Goal: Information Seeking & Learning: Learn about a topic

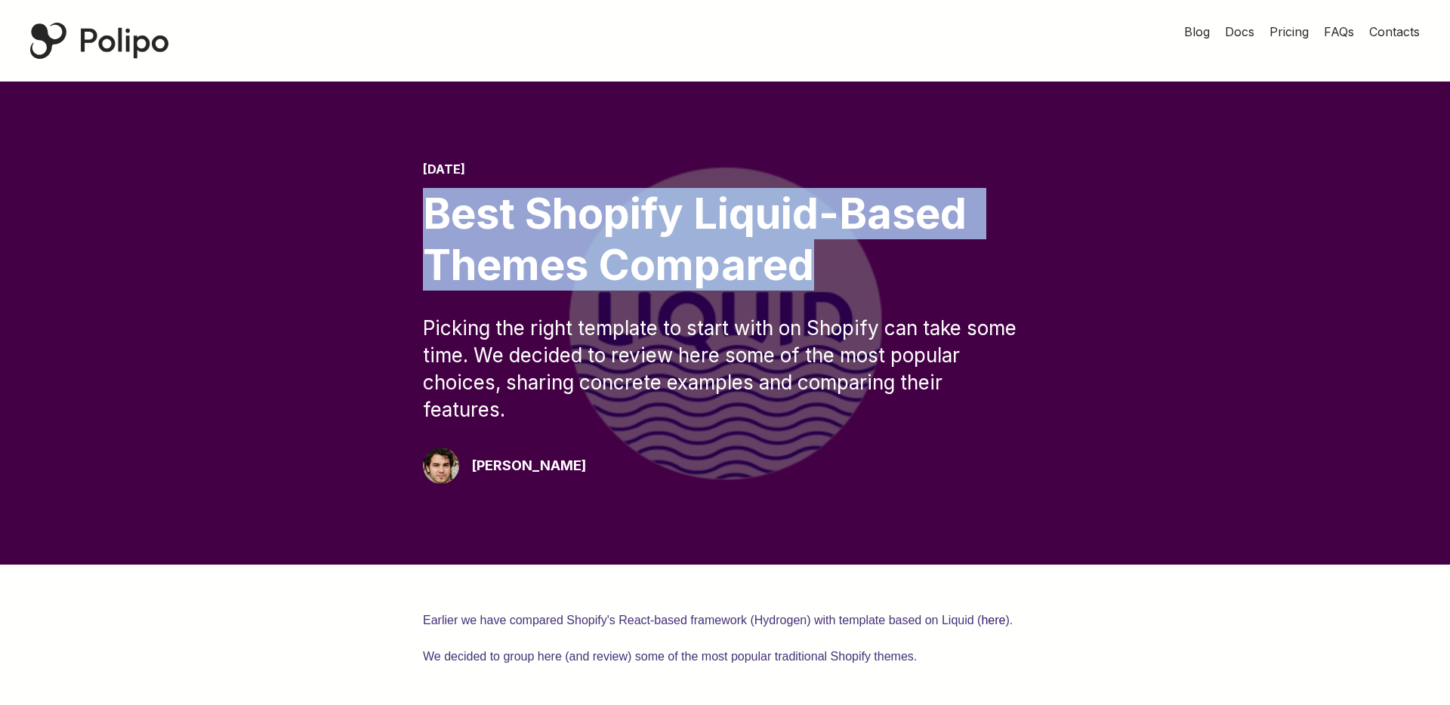
drag, startPoint x: 781, startPoint y: 264, endPoint x: 362, endPoint y: 194, distance: 424.8
click at [362, 195] on div "[DATE] Best Shopify Liquid-Based Themes Compared Picking the right template to …" at bounding box center [724, 323] width 1329 height 322
click at [362, 194] on div "[DATE] Best Shopify Liquid-Based Themes Compared Picking the right template to …" at bounding box center [724, 323] width 1329 height 322
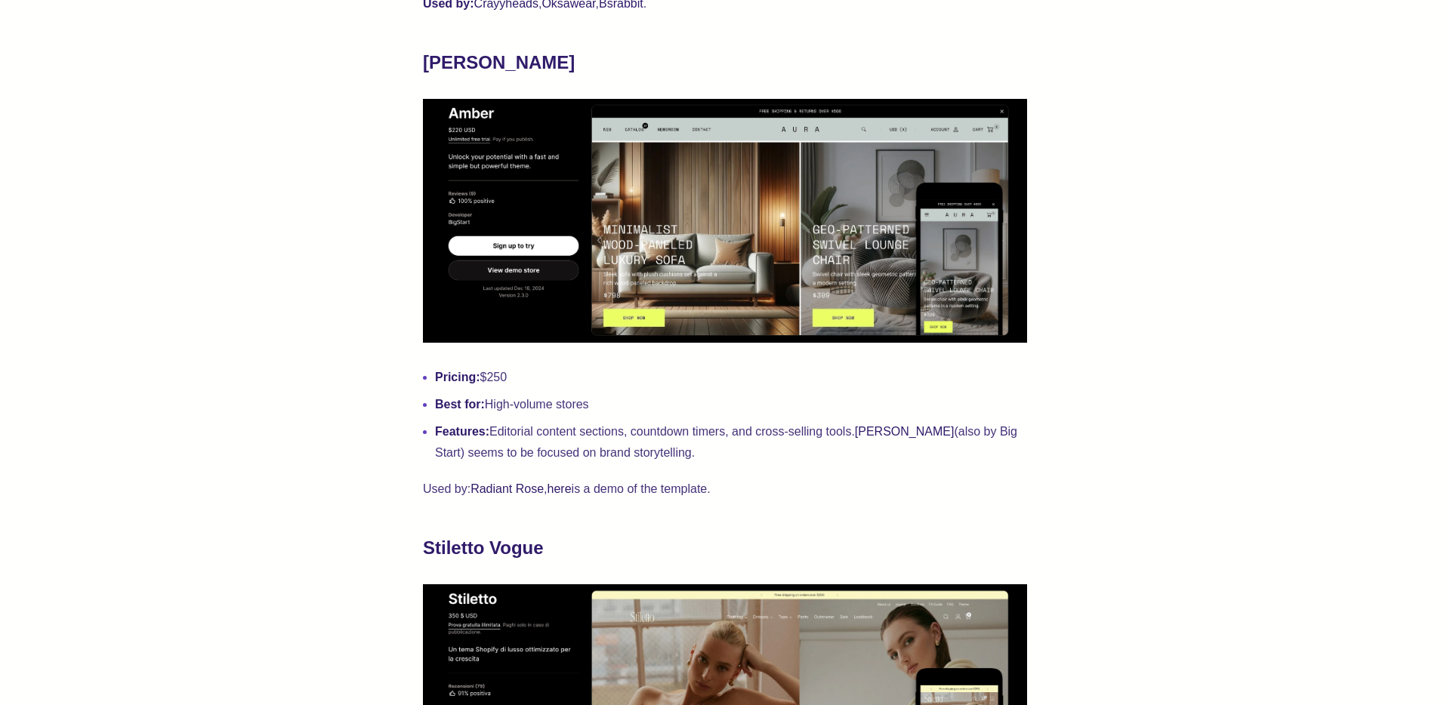
scroll to position [1672, 0]
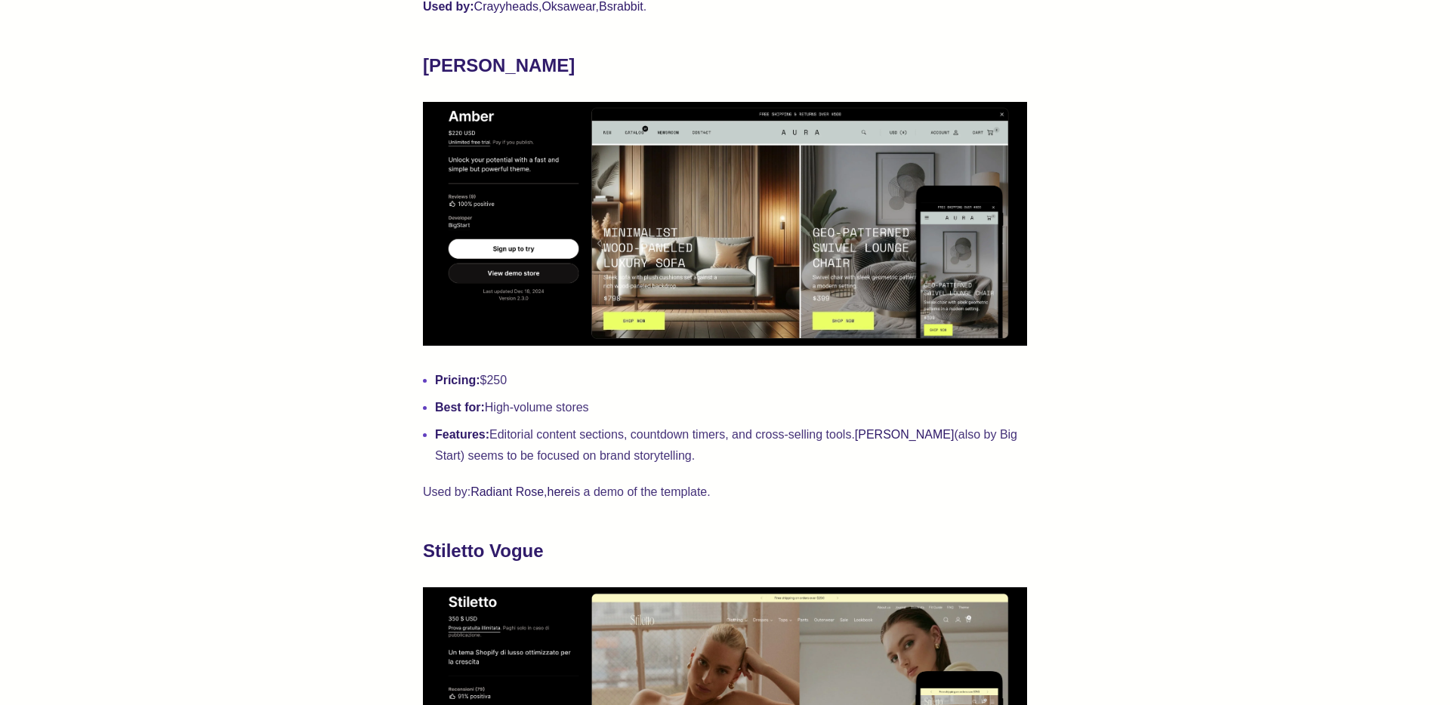
drag, startPoint x: 511, startPoint y: 435, endPoint x: 746, endPoint y: 449, distance: 235.3
click at [742, 449] on li "Features: Editorial content sections, countdown timers, and cross-selling tools…" at bounding box center [731, 445] width 592 height 42
click at [746, 449] on li "Features: Editorial content sections, countdown timers, and cross-selling tools…" at bounding box center [731, 445] width 592 height 42
drag, startPoint x: 471, startPoint y: 458, endPoint x: 712, endPoint y: 456, distance: 240.9
click at [707, 456] on li "Features: Editorial content sections, countdown timers, and cross-selling tools…" at bounding box center [731, 445] width 592 height 42
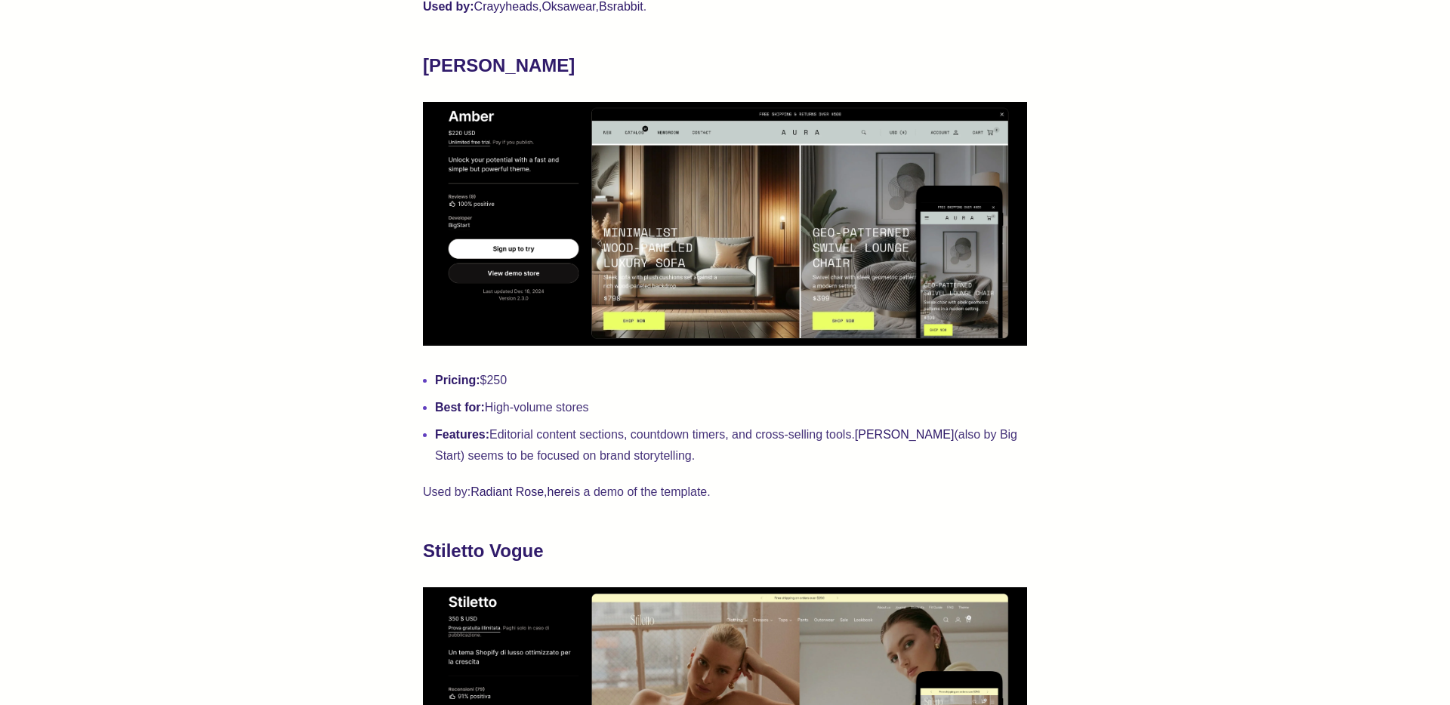
drag, startPoint x: 726, startPoint y: 456, endPoint x: 806, endPoint y: 458, distance: 79.3
click at [729, 456] on li "Features: Editorial content sections, countdown timers, and cross-selling tools…" at bounding box center [731, 445] width 592 height 42
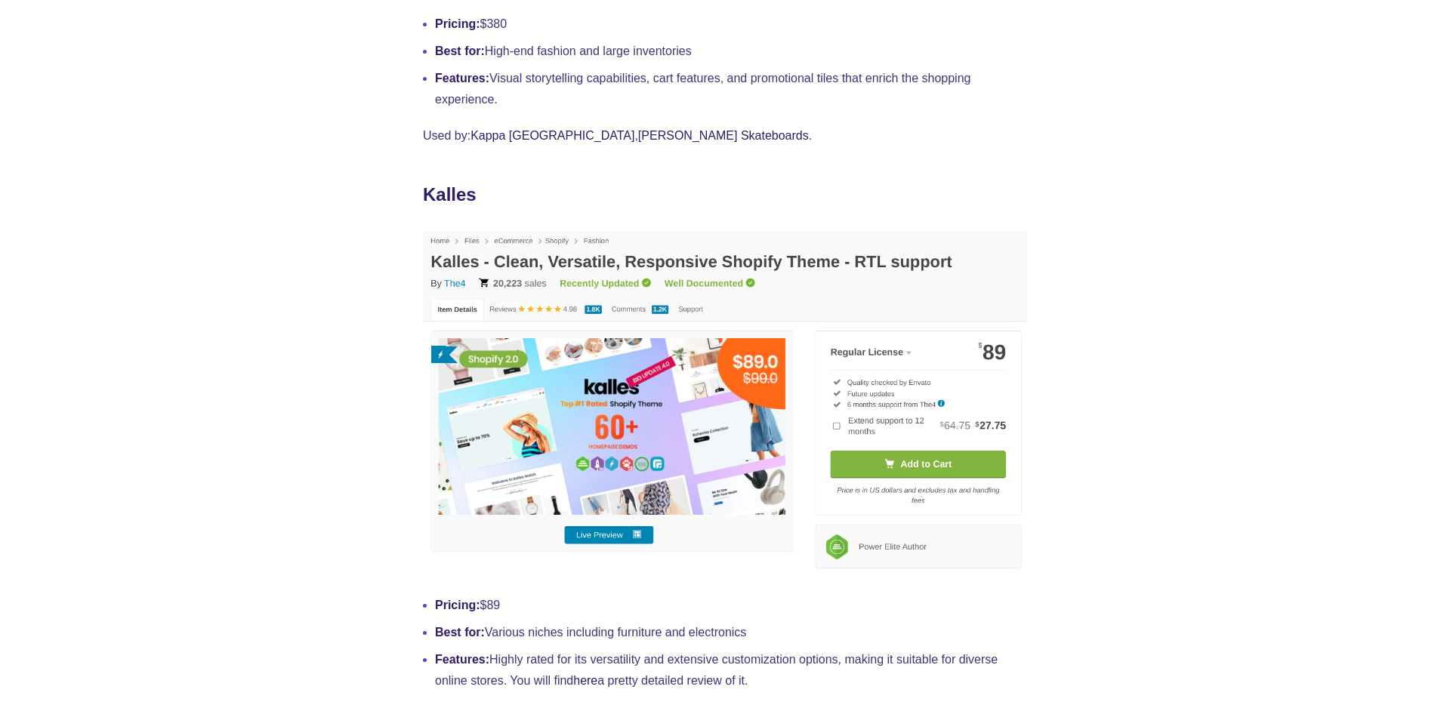
scroll to position [3565, 0]
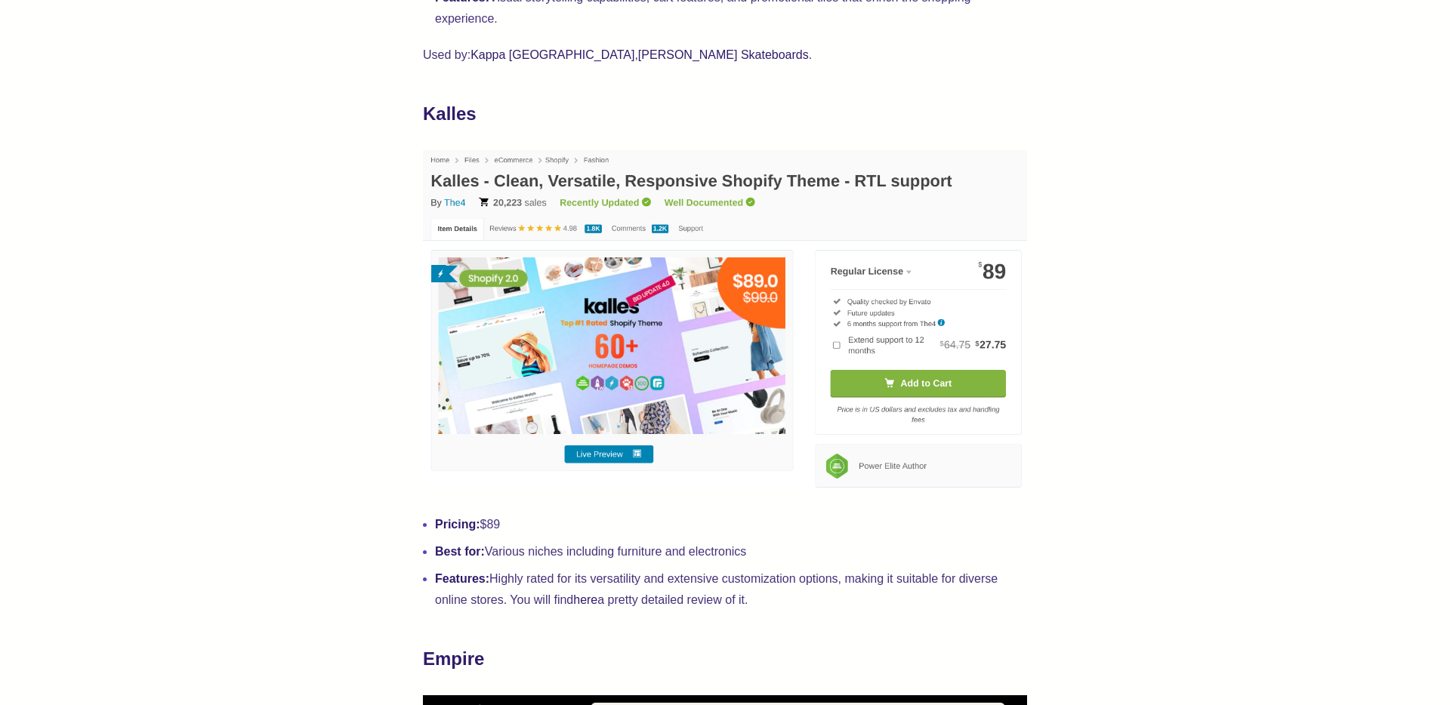
click at [695, 430] on img at bounding box center [725, 320] width 604 height 340
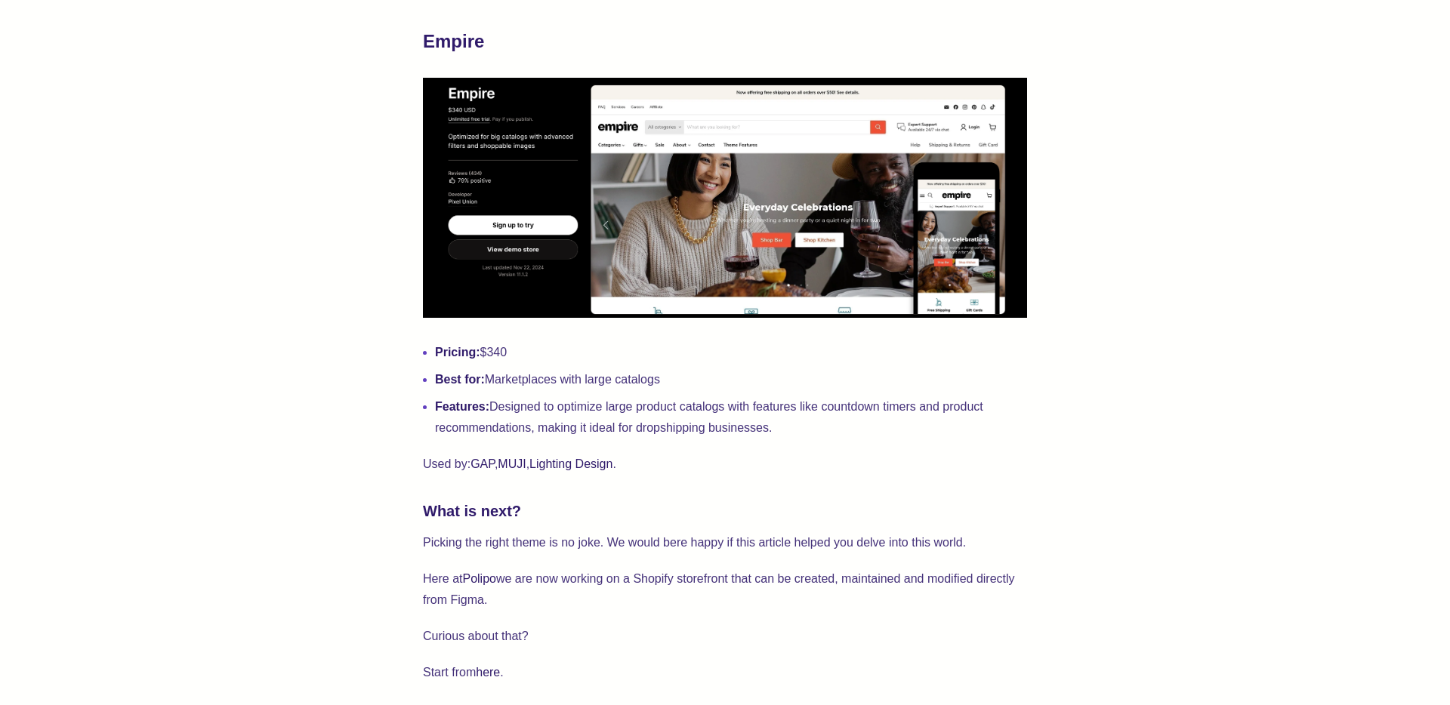
scroll to position [4189, 0]
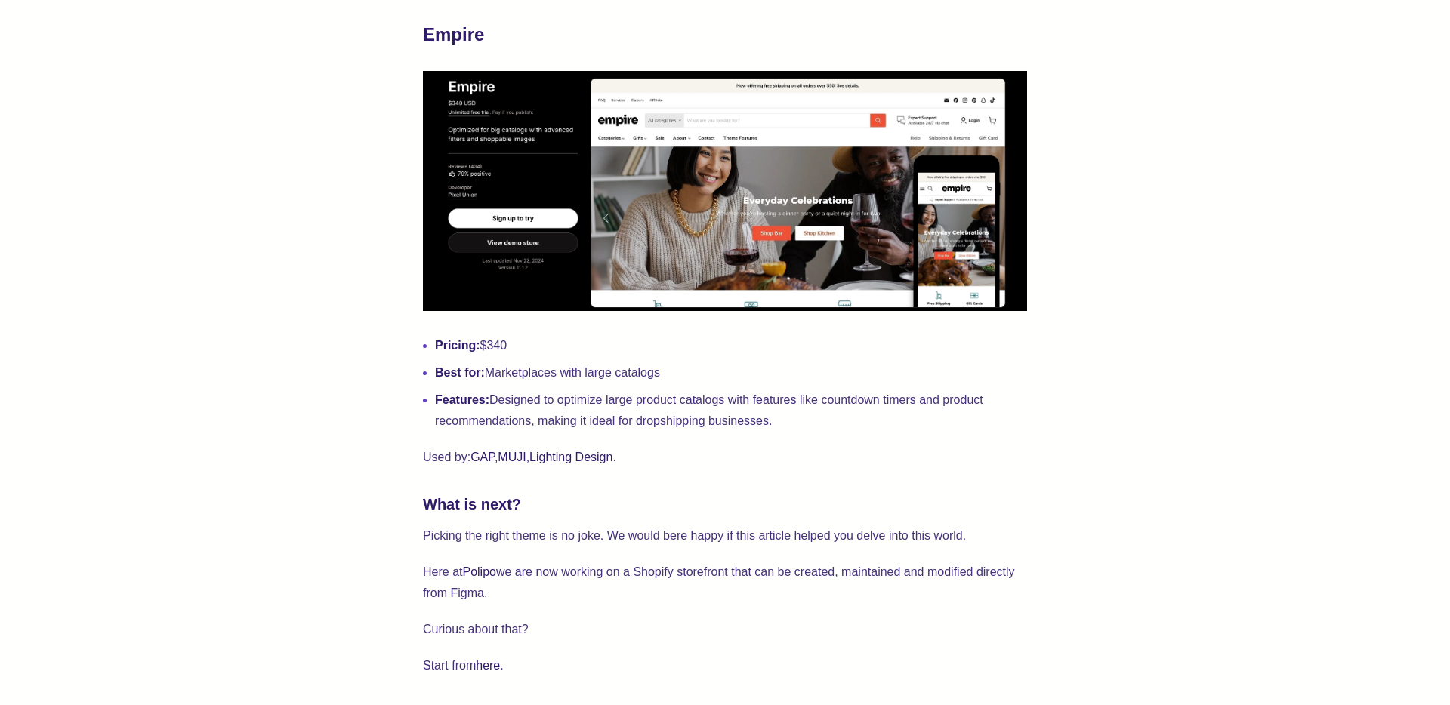
drag, startPoint x: 611, startPoint y: 399, endPoint x: 930, endPoint y: 415, distance: 319.7
click at [929, 413] on li "Features: Designed to optimize large product catalogs with features like countd…" at bounding box center [731, 411] width 592 height 42
click at [930, 415] on li "Features: Designed to optimize large product catalogs with features like countd…" at bounding box center [731, 411] width 592 height 42
drag, startPoint x: 930, startPoint y: 415, endPoint x: 593, endPoint y: 388, distance: 338.5
click at [599, 388] on ul "Pricing: $340 Best for: Marketplaces with large catalogs Features: Designed to …" at bounding box center [725, 383] width 604 height 97
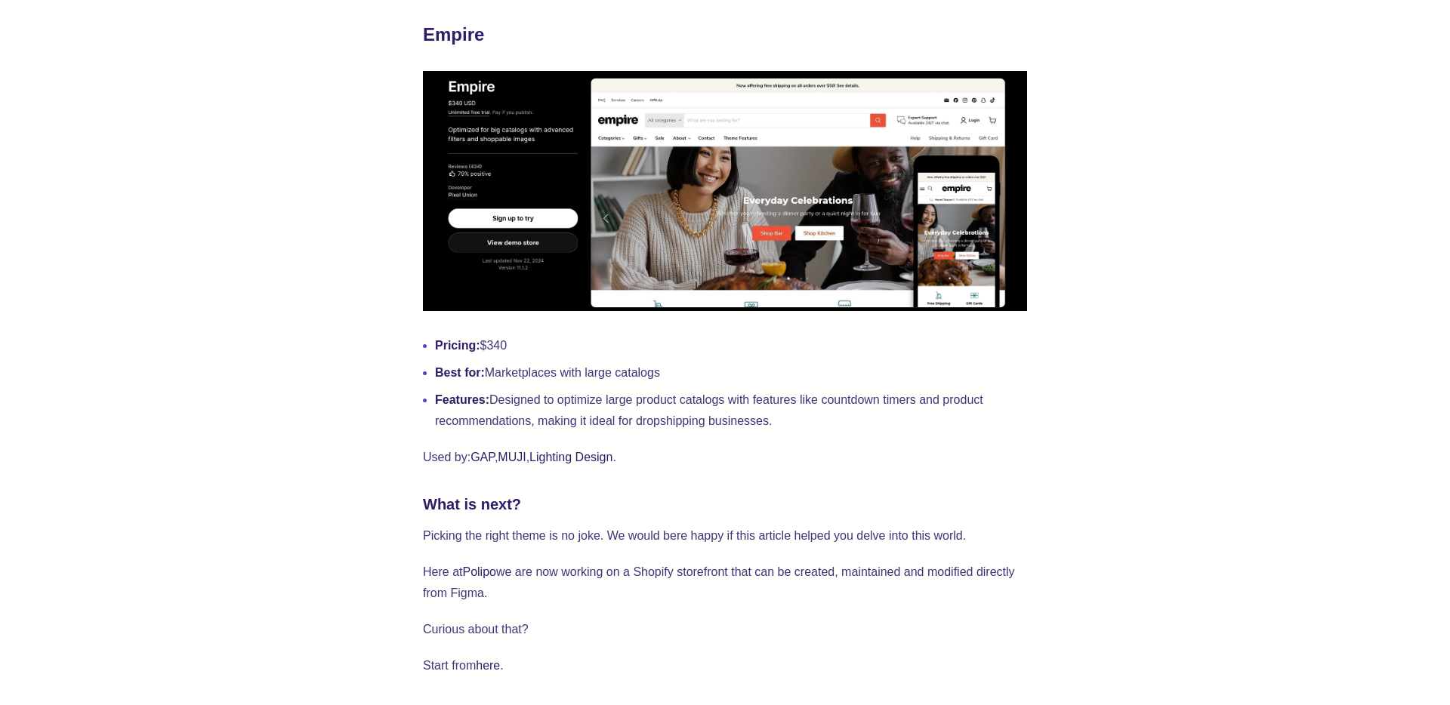
click at [593, 388] on ul "Pricing: $340 Best for: Marketplaces with large catalogs Features: Designed to …" at bounding box center [725, 383] width 604 height 97
drag, startPoint x: 549, startPoint y: 420, endPoint x: 776, endPoint y: 427, distance: 227.4
click at [760, 426] on li "Features: Designed to optimize large product catalogs with features like countd…" at bounding box center [731, 411] width 592 height 42
click at [780, 427] on li "Features: Designed to optimize large product catalogs with features like countd…" at bounding box center [731, 411] width 592 height 42
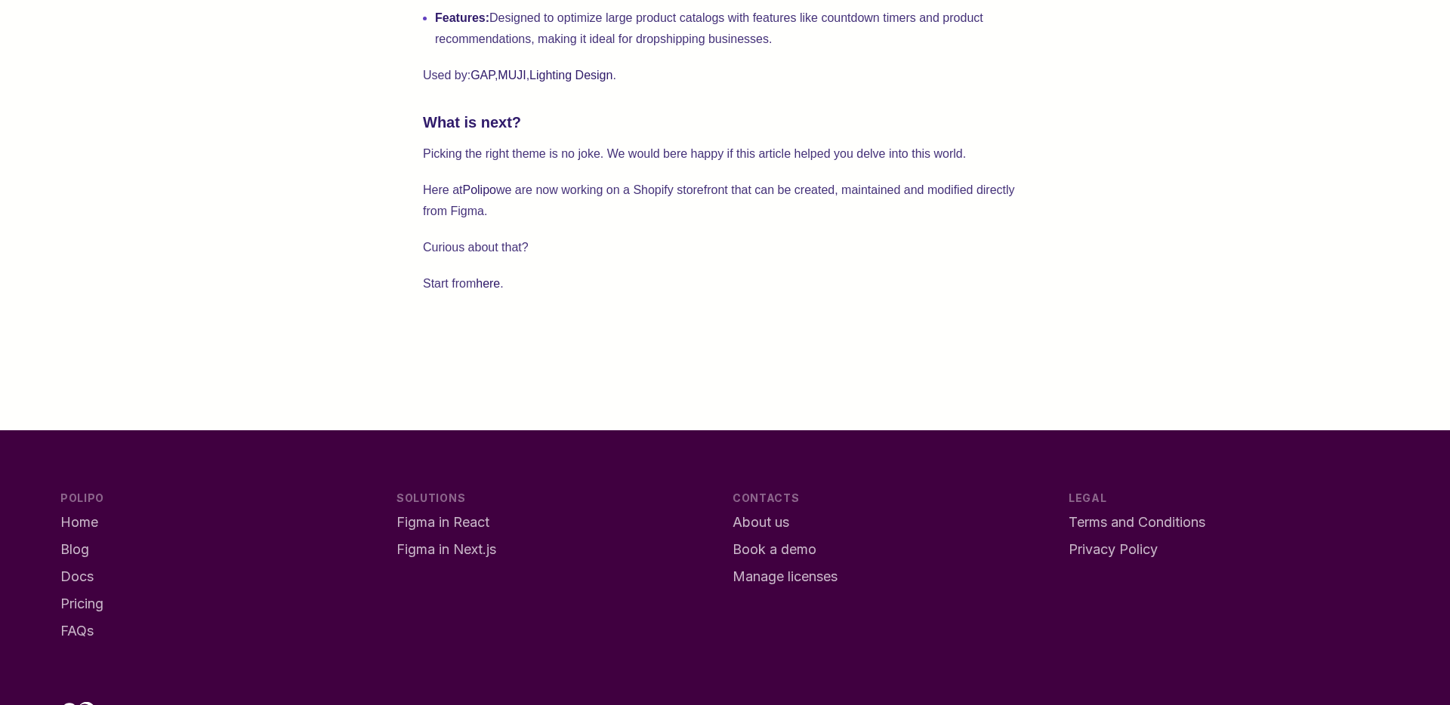
scroll to position [4631, 0]
